Goal: Navigation & Orientation: Find specific page/section

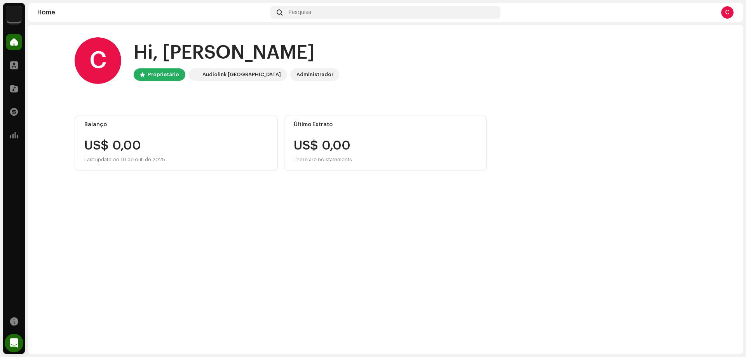
click at [12, 16] on img at bounding box center [14, 14] width 16 height 16
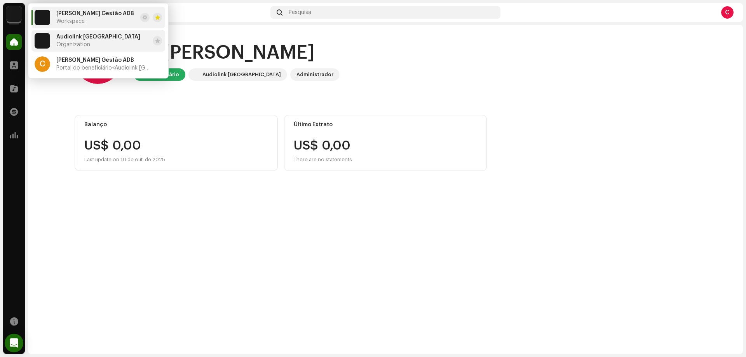
click at [61, 40] on div "Audiolink Brasil Organization" at bounding box center [98, 41] width 84 height 14
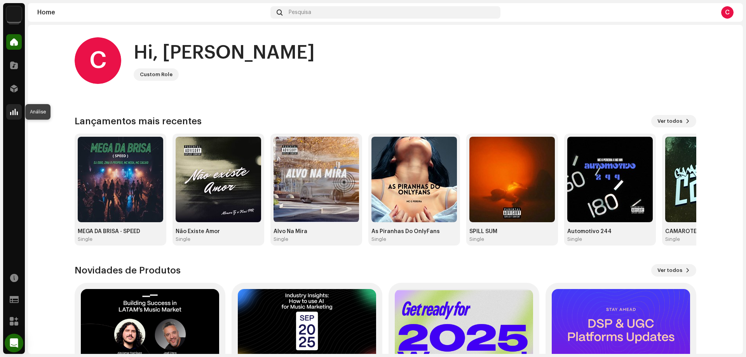
click at [13, 106] on div at bounding box center [14, 112] width 16 height 16
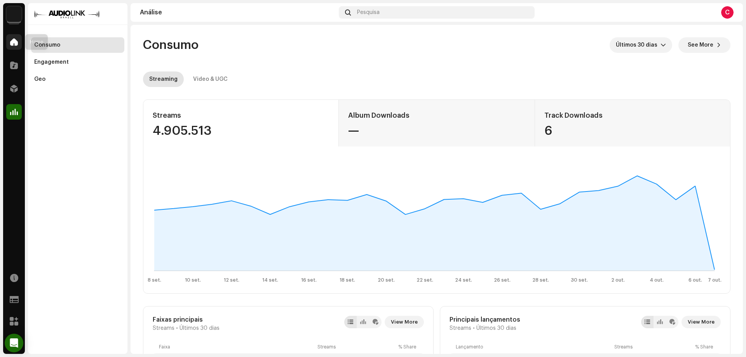
click at [17, 39] on span at bounding box center [14, 42] width 8 height 6
